Goal: Transaction & Acquisition: Register for event/course

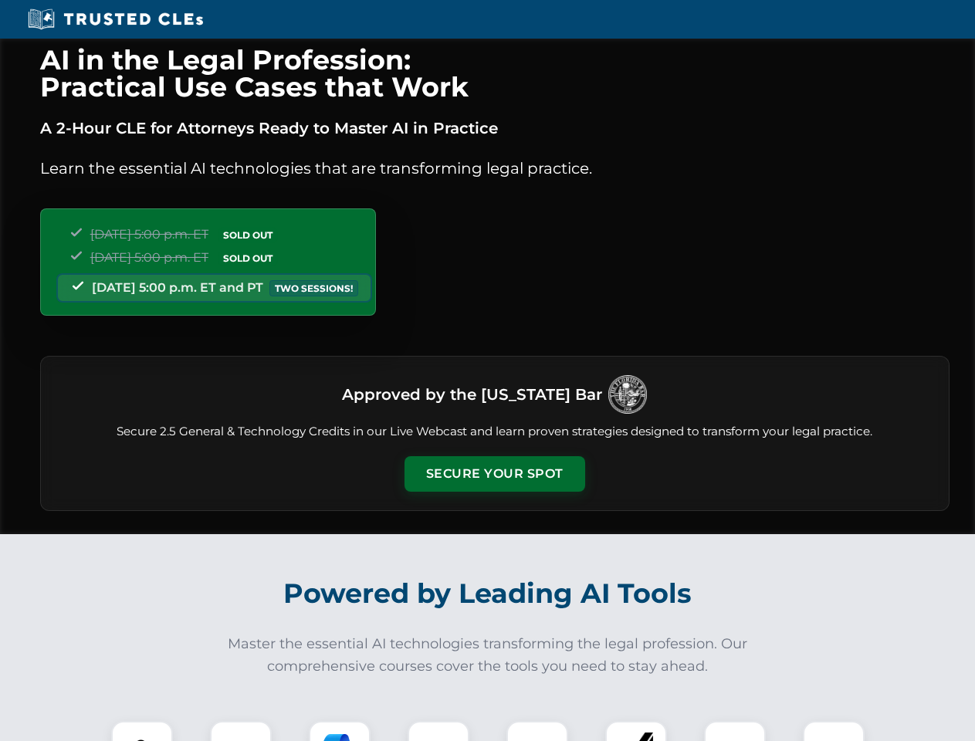
click at [494, 474] on button "Secure Your Spot" at bounding box center [495, 474] width 181 height 36
click at [142, 731] on img at bounding box center [142, 752] width 45 height 45
click at [241, 731] on div at bounding box center [241, 752] width 62 height 62
